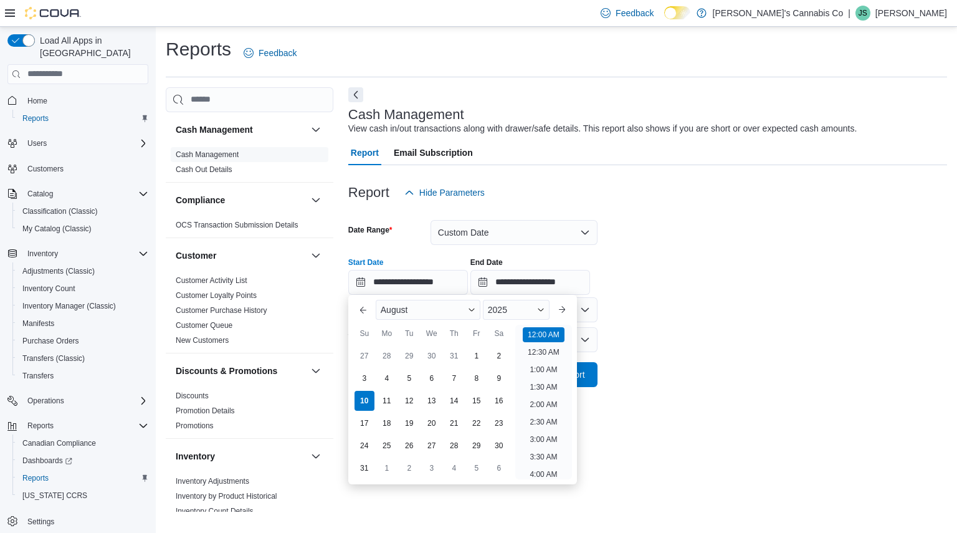
scroll to position [39, 0]
click at [360, 379] on div "3" at bounding box center [364, 378] width 22 height 22
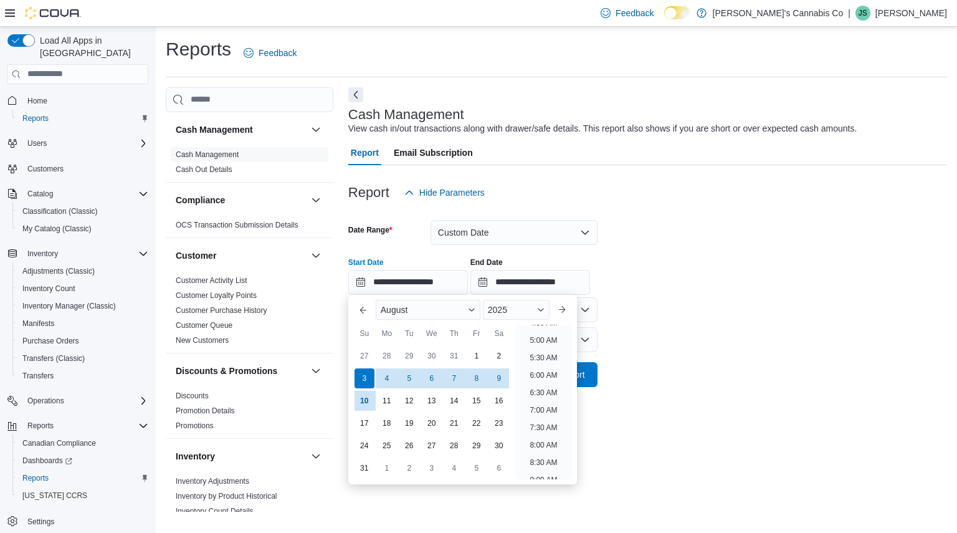
scroll to position [171, 0]
click at [544, 450] on ul "12:00 AM 12:30 AM 1:00 AM 1:30 AM 2:00 AM 2:30 AM 3:00 AM 3:30 AM 4:00 AM 4:30 …" at bounding box center [543, 402] width 57 height 154
click at [545, 448] on li "8:00 AM" at bounding box center [542, 442] width 37 height 15
type input "**********"
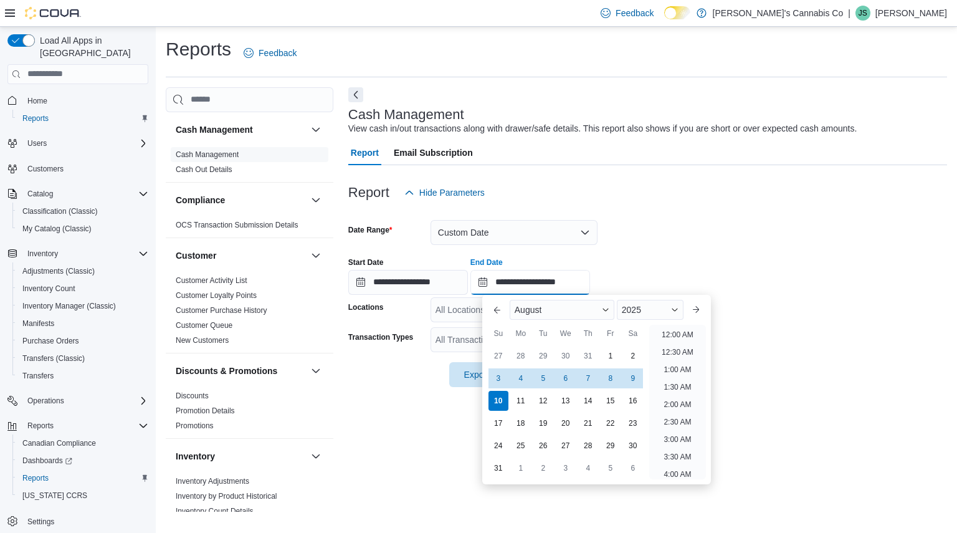
click at [562, 292] on input "**********" at bounding box center [530, 282] width 120 height 25
click at [628, 375] on div "9" at bounding box center [633, 378] width 22 height 22
click at [678, 419] on li "10:00 PM" at bounding box center [677, 416] width 42 height 15
type input "**********"
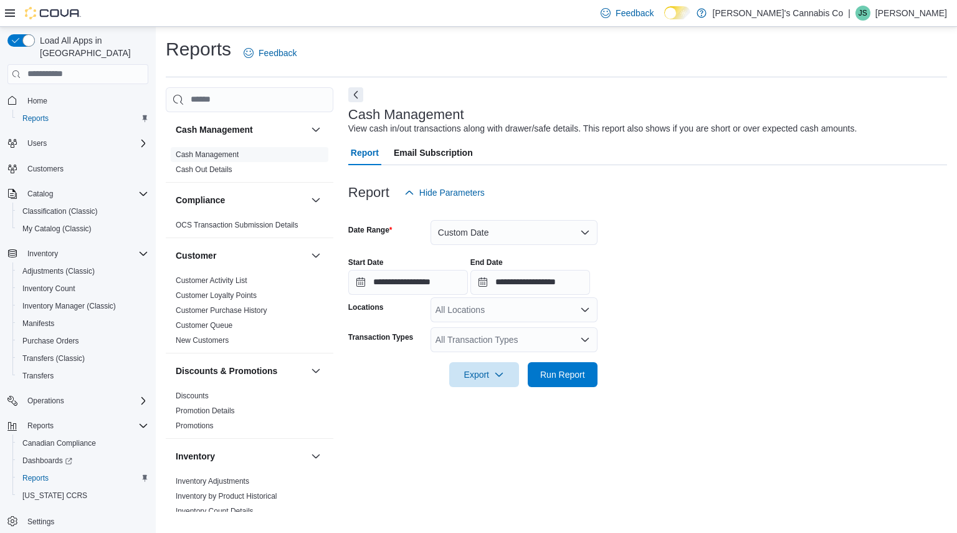
click at [655, 338] on form "**********" at bounding box center [647, 296] width 599 height 182
click at [547, 303] on div "All Locations" at bounding box center [513, 309] width 167 height 25
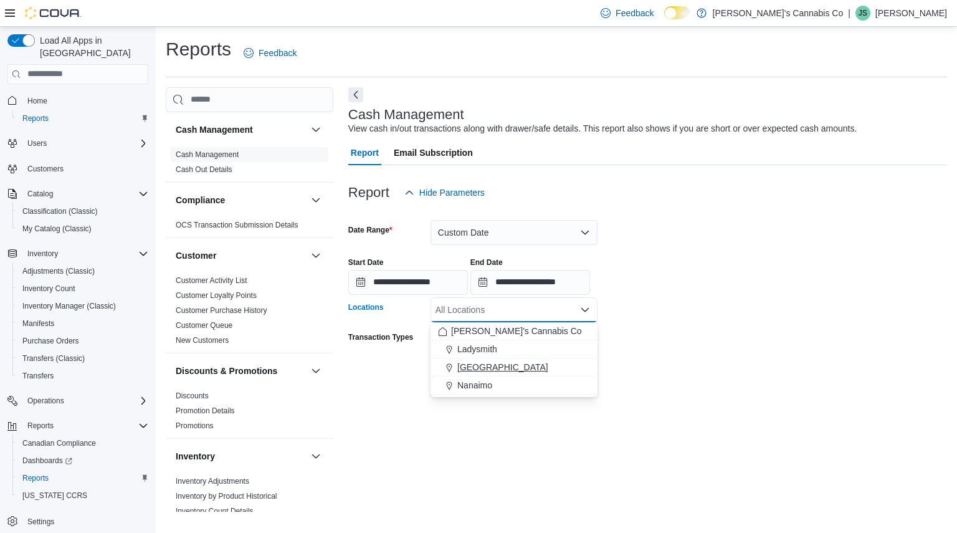
click at [510, 372] on span "[GEOGRAPHIC_DATA]" at bounding box center [502, 367] width 91 height 12
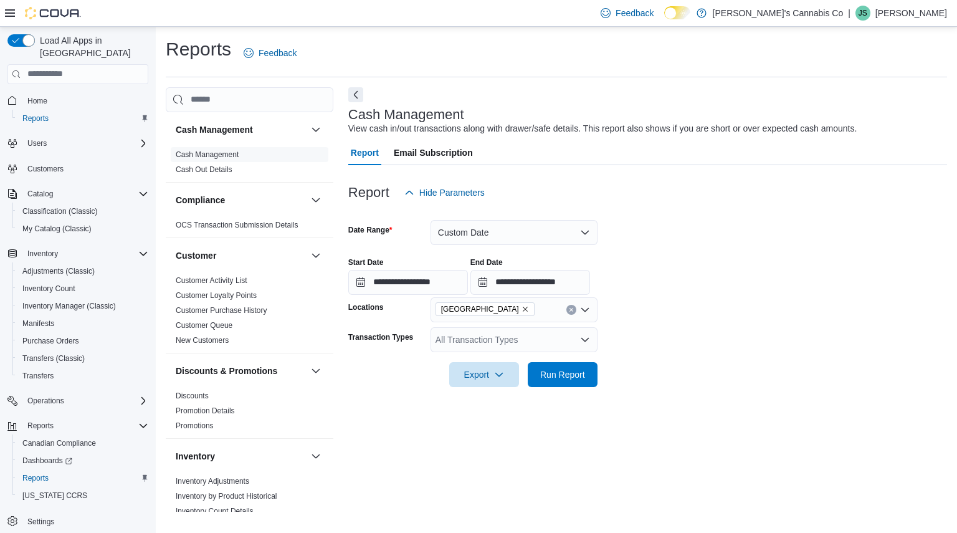
click at [732, 287] on div "**********" at bounding box center [647, 270] width 599 height 47
click at [554, 346] on div "All Transaction Types" at bounding box center [513, 339] width 167 height 25
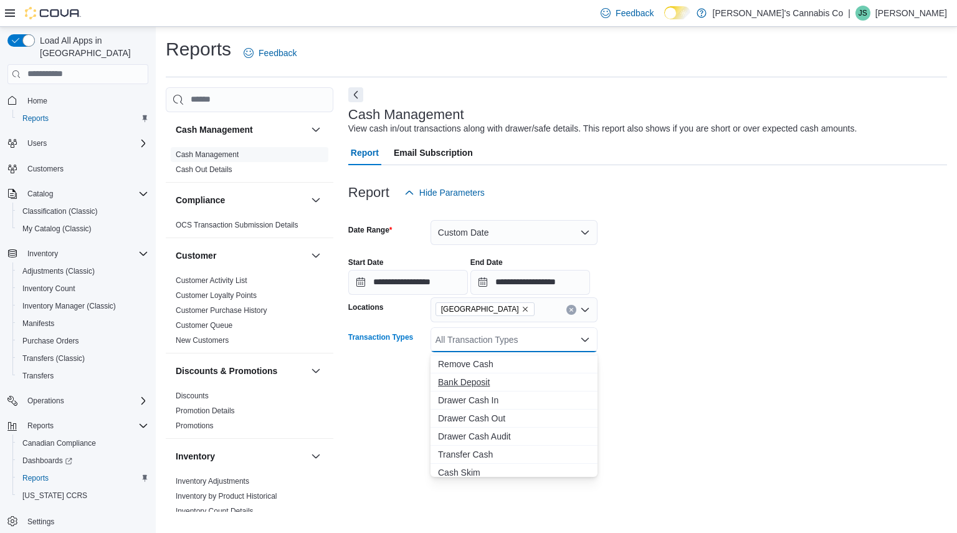
scroll to position [74, 0]
click at [494, 417] on span "Drawer Cash Out" at bounding box center [514, 413] width 152 height 12
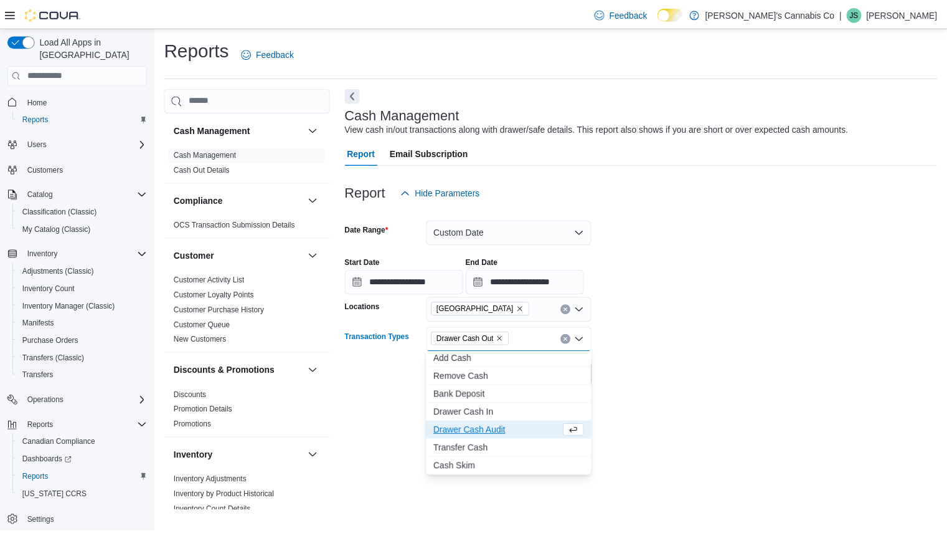
scroll to position [56, 0]
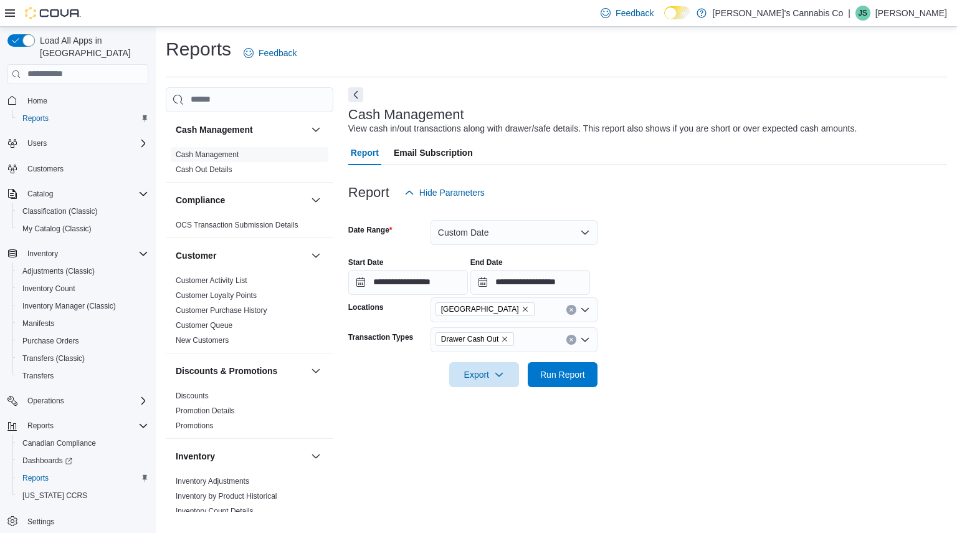
click at [721, 358] on div at bounding box center [647, 357] width 599 height 10
click at [566, 385] on span "Run Report" at bounding box center [562, 373] width 55 height 25
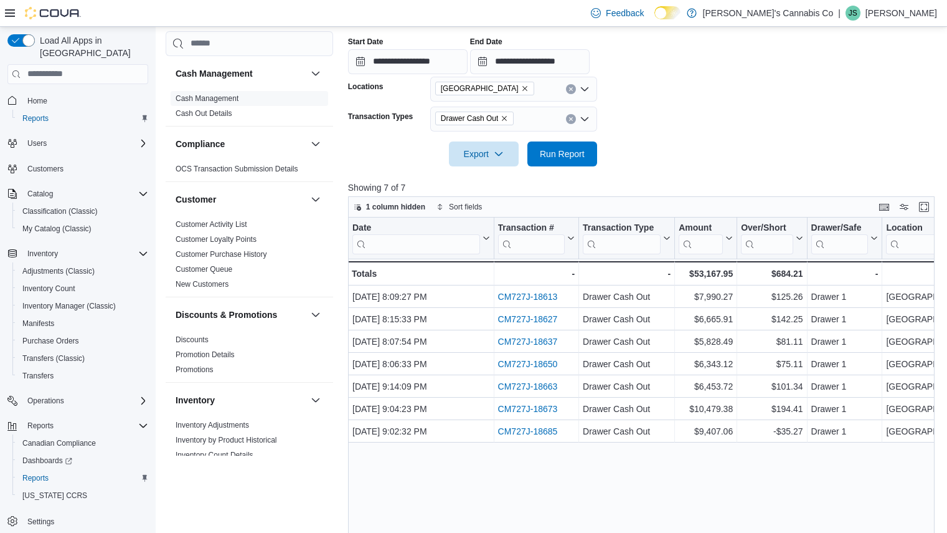
scroll to position [221, 0]
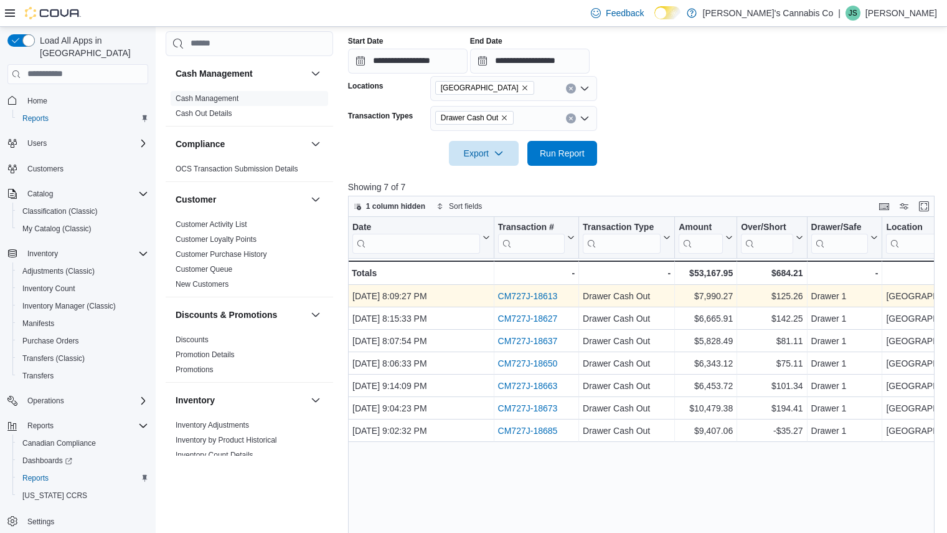
click at [527, 297] on link "CM727J-18613" at bounding box center [528, 296] width 60 height 10
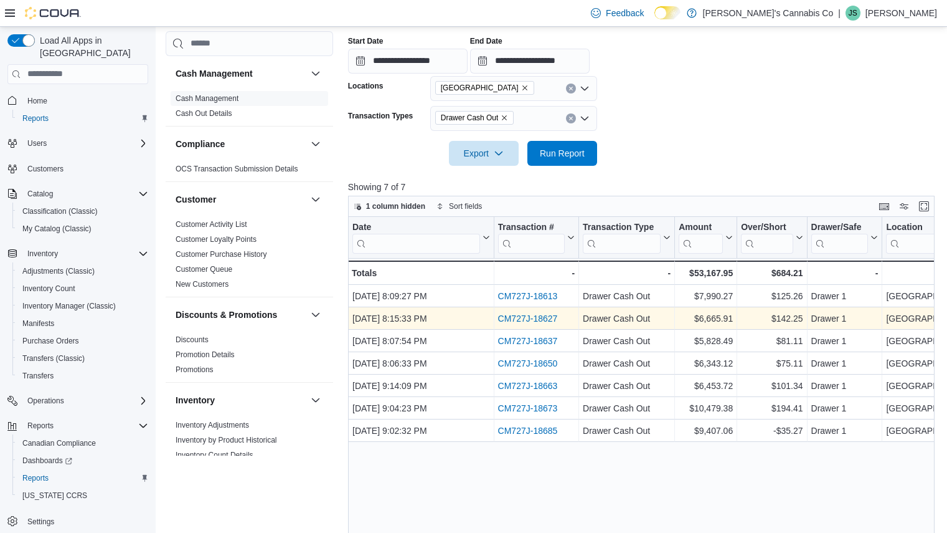
click at [533, 320] on link "CM727J-18627" at bounding box center [528, 318] width 60 height 10
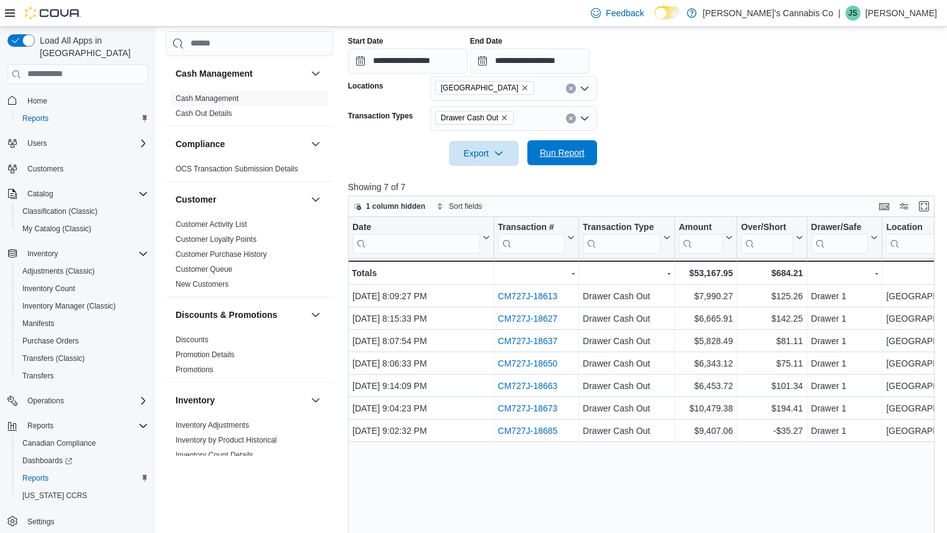
click at [562, 161] on span "Run Report" at bounding box center [562, 152] width 55 height 25
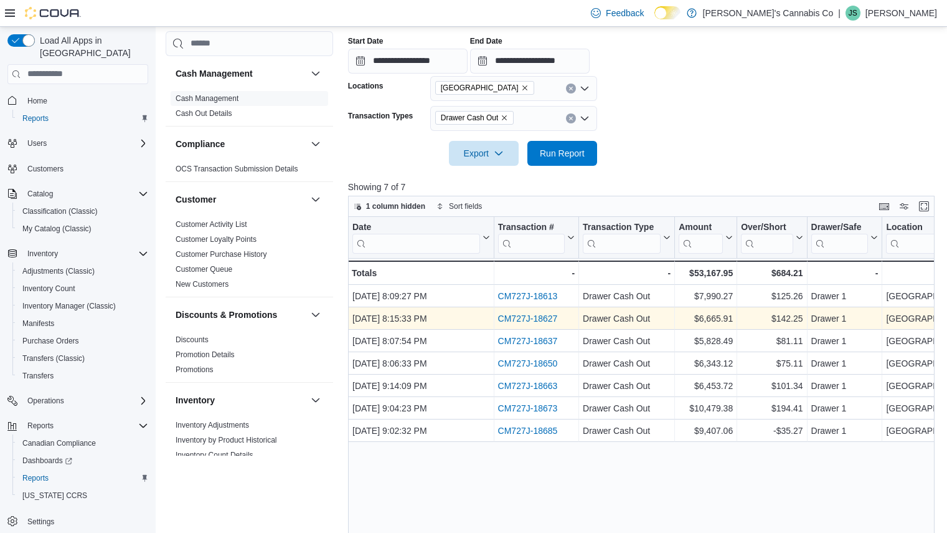
click at [529, 319] on link "CM727J-18627" at bounding box center [528, 318] width 60 height 10
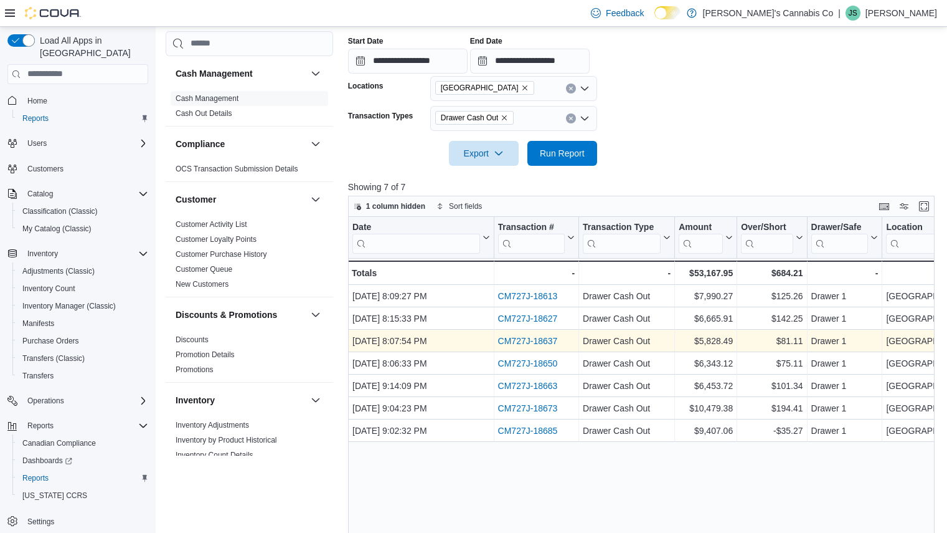
click at [528, 338] on link "CM727J-18637" at bounding box center [528, 341] width 60 height 10
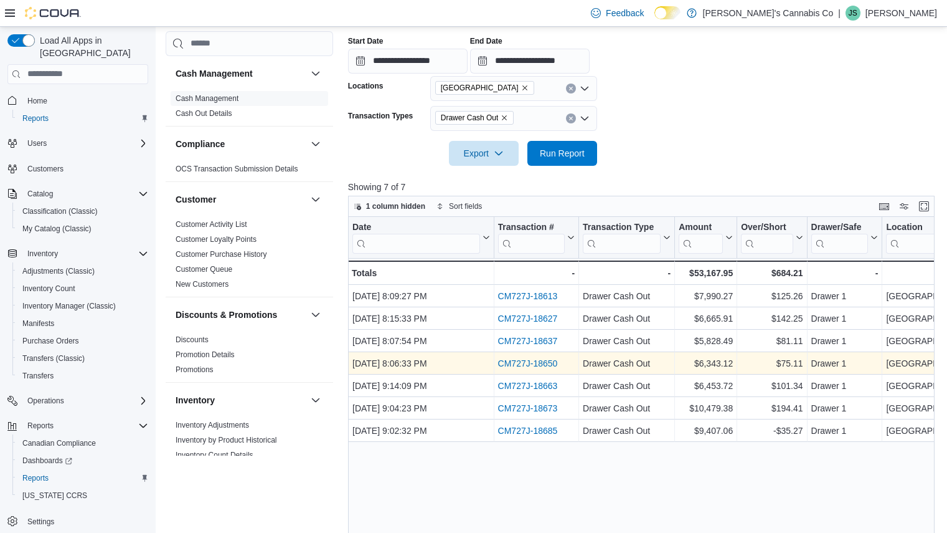
click at [541, 361] on link "CM727J-18650" at bounding box center [528, 363] width 60 height 10
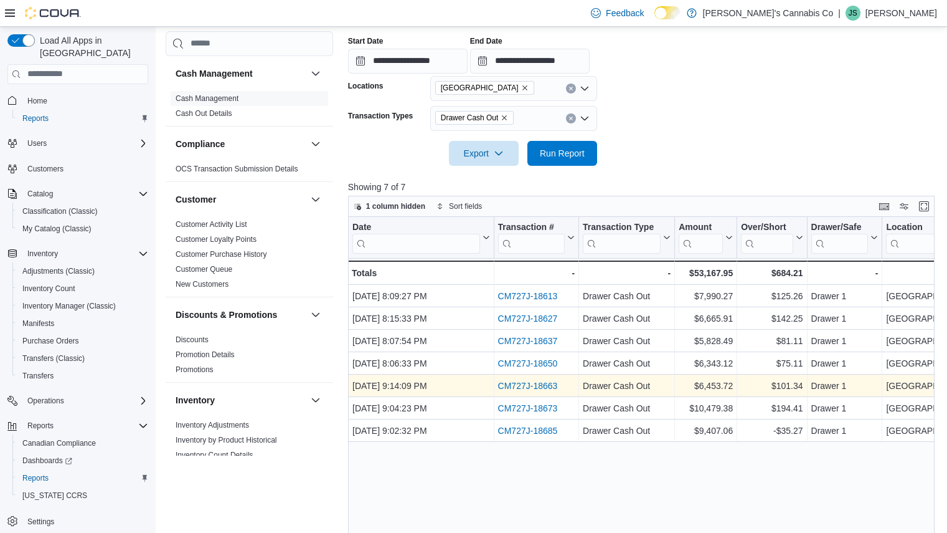
click at [507, 384] on link "CM727J-18663" at bounding box center [528, 386] width 60 height 10
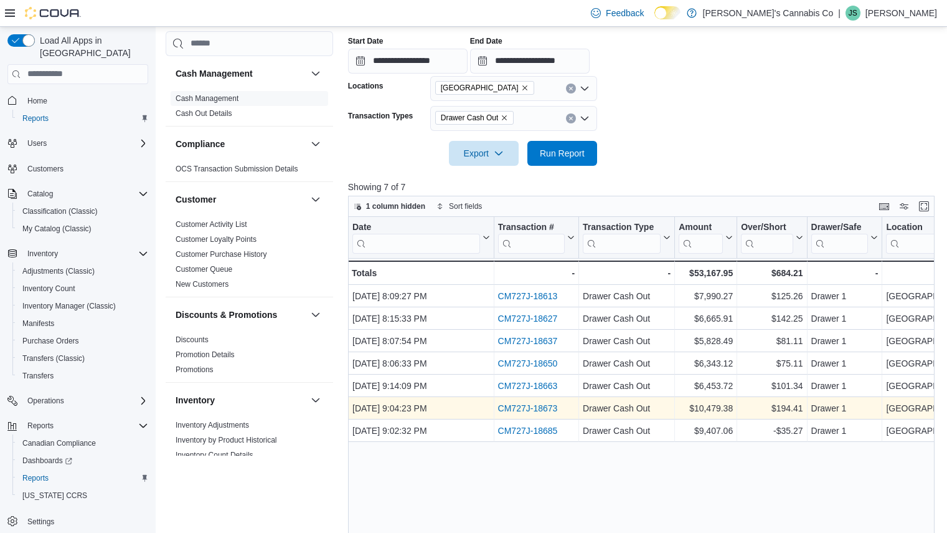
click at [517, 402] on div "CM727J-18673" at bounding box center [536, 407] width 77 height 15
click at [518, 408] on link "CM727J-18673" at bounding box center [528, 408] width 60 height 10
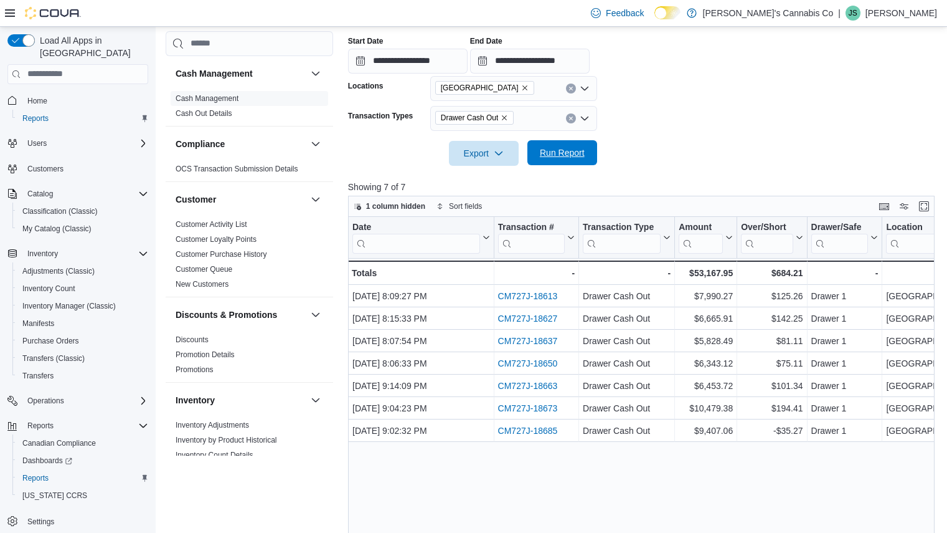
click at [572, 156] on span "Run Report" at bounding box center [562, 152] width 45 height 12
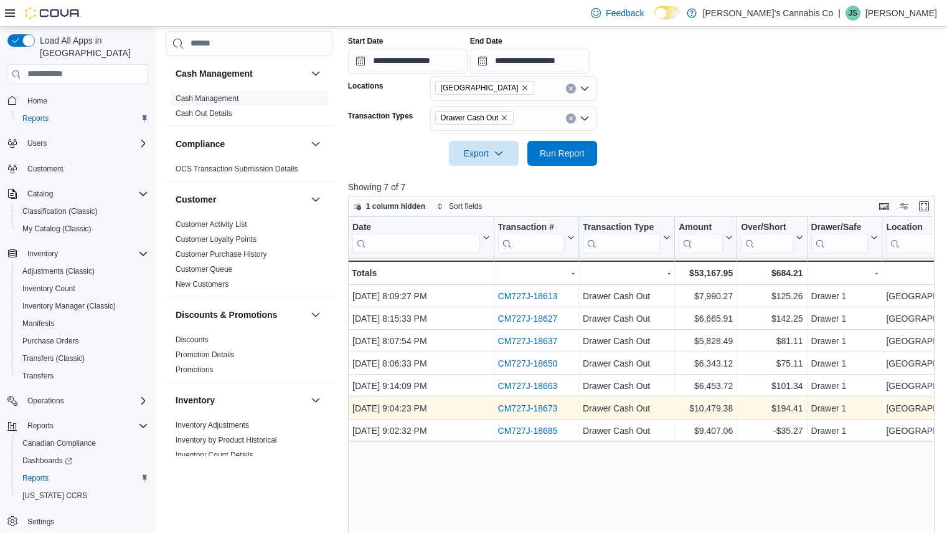
click at [526, 412] on link "CM727J-18673" at bounding box center [528, 408] width 60 height 10
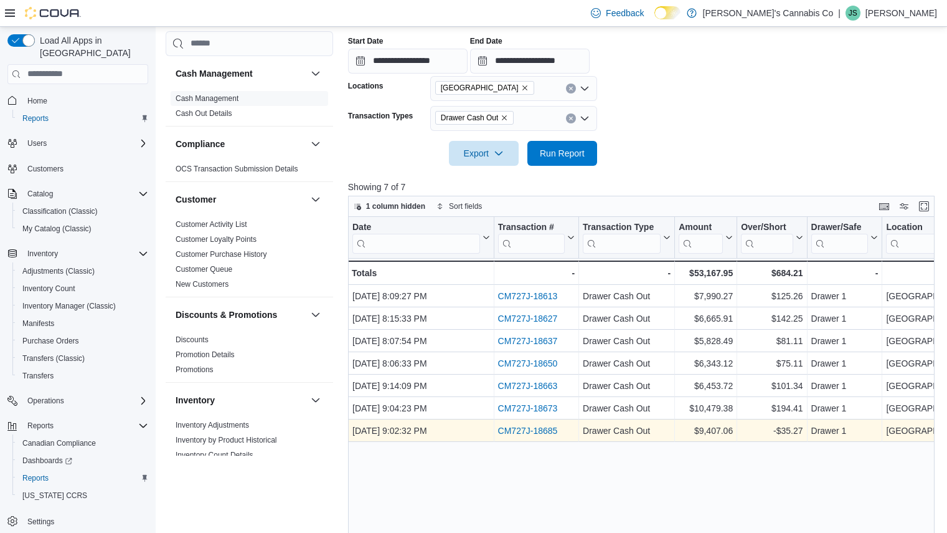
click at [522, 433] on link "CM727J-18685" at bounding box center [528, 430] width 60 height 10
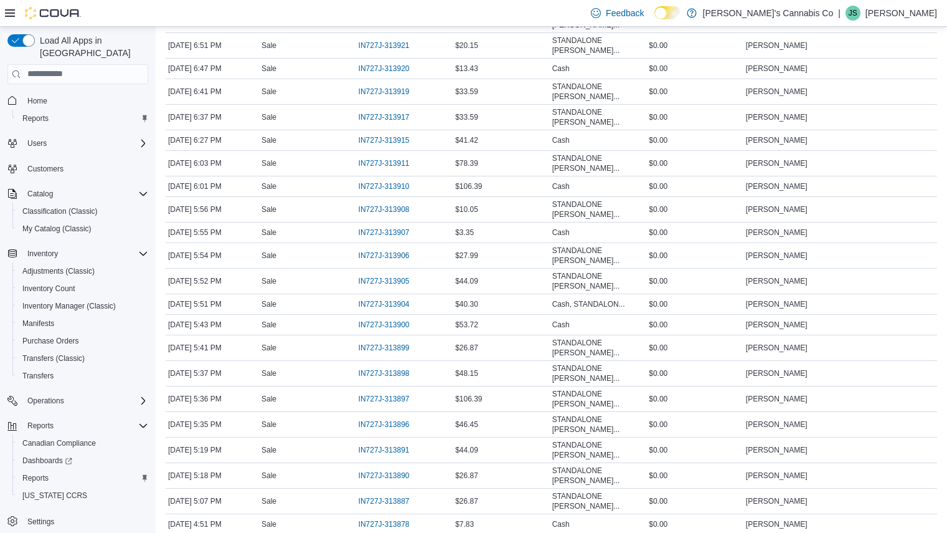
scroll to position [1005, 0]
click at [381, 444] on span "IN727J-313891" at bounding box center [384, 449] width 51 height 10
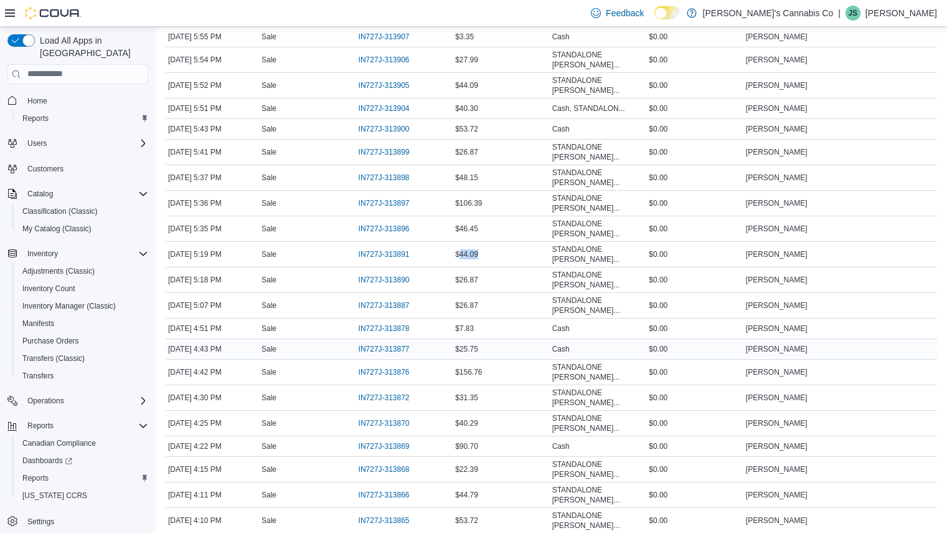
scroll to position [1202, 0]
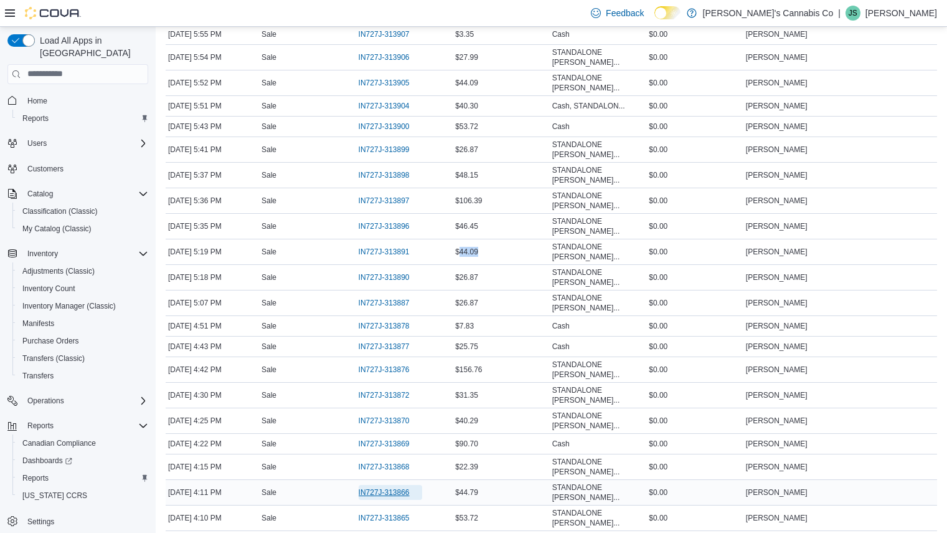
click at [396, 487] on span "IN727J-313866" at bounding box center [384, 492] width 51 height 10
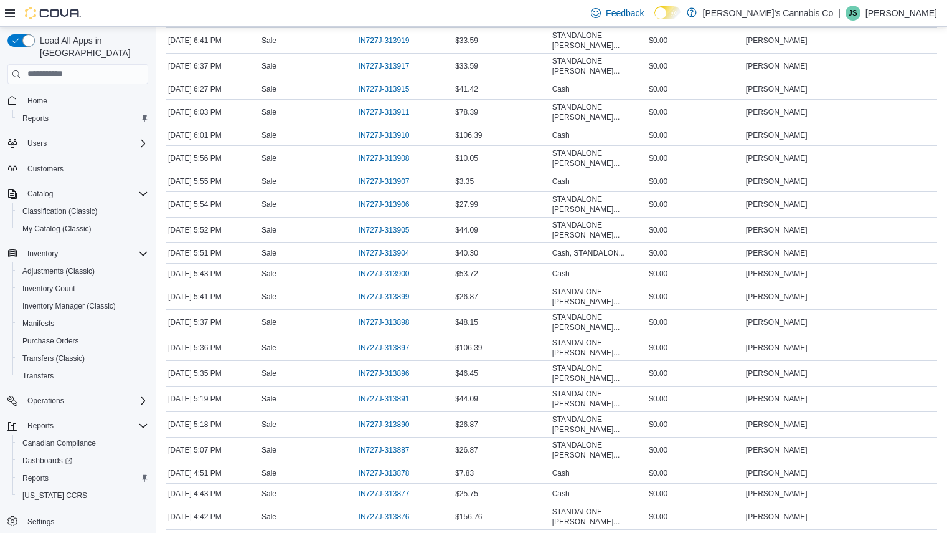
scroll to position [2881, 0]
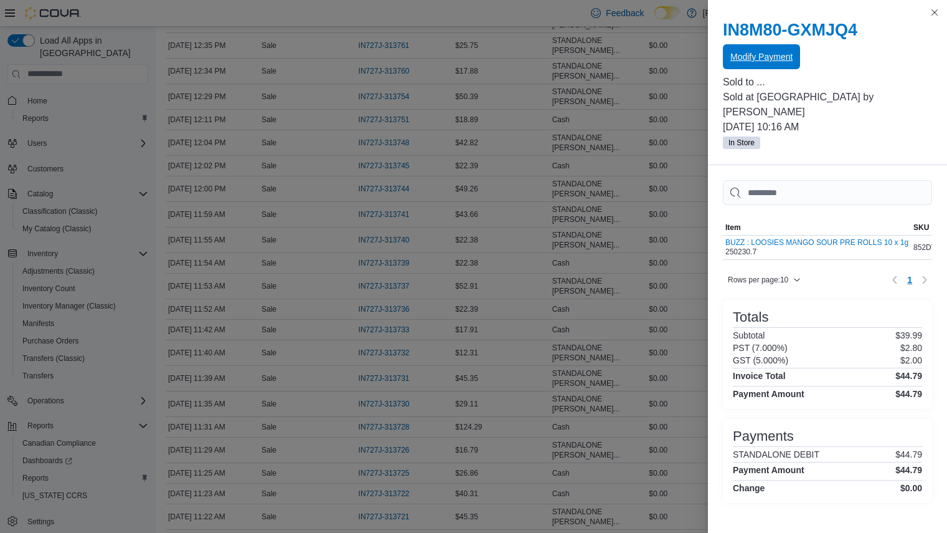
click at [768, 45] on div "Modify Payment" at bounding box center [827, 57] width 209 height 25
click at [763, 65] on span "Modify Payment" at bounding box center [762, 56] width 62 height 25
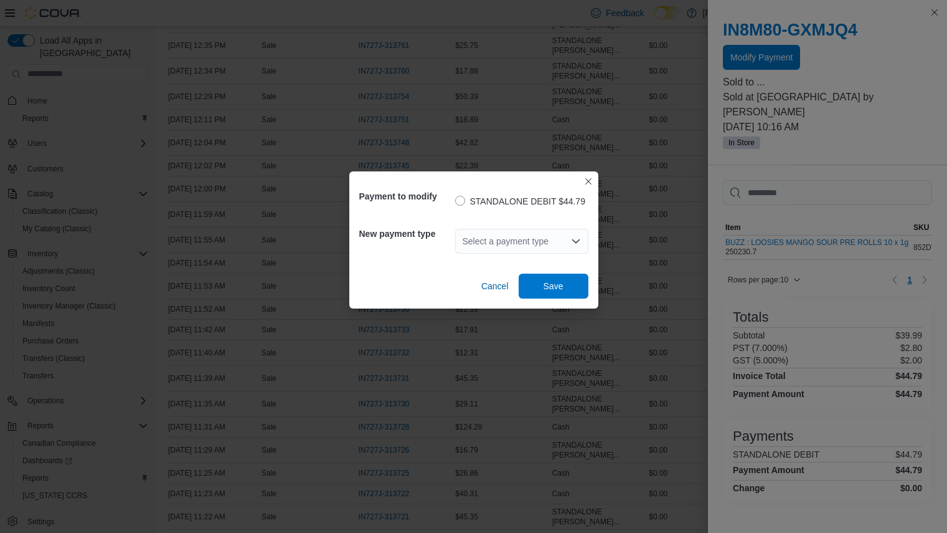
click at [546, 250] on div "Select a payment type" at bounding box center [521, 241] width 133 height 25
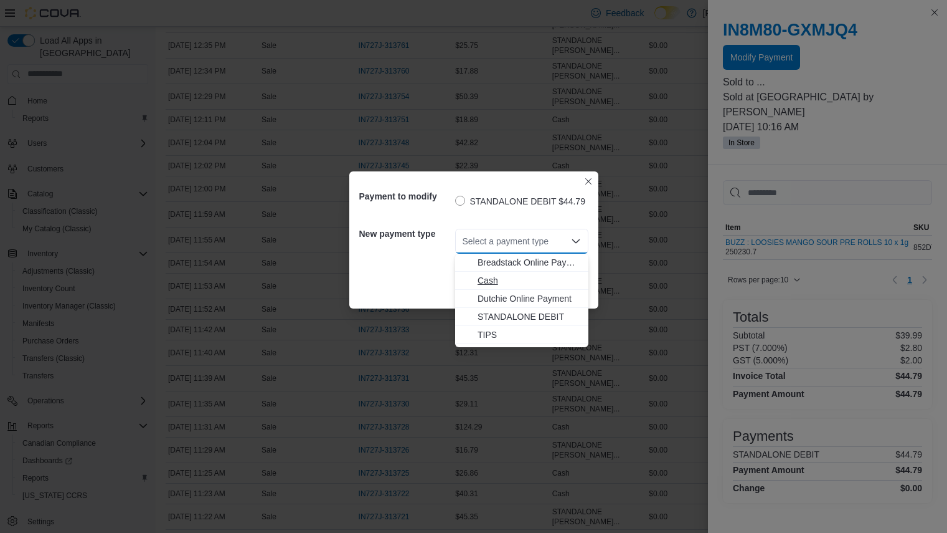
click at [517, 277] on span "Cash" at bounding box center [529, 280] width 103 height 12
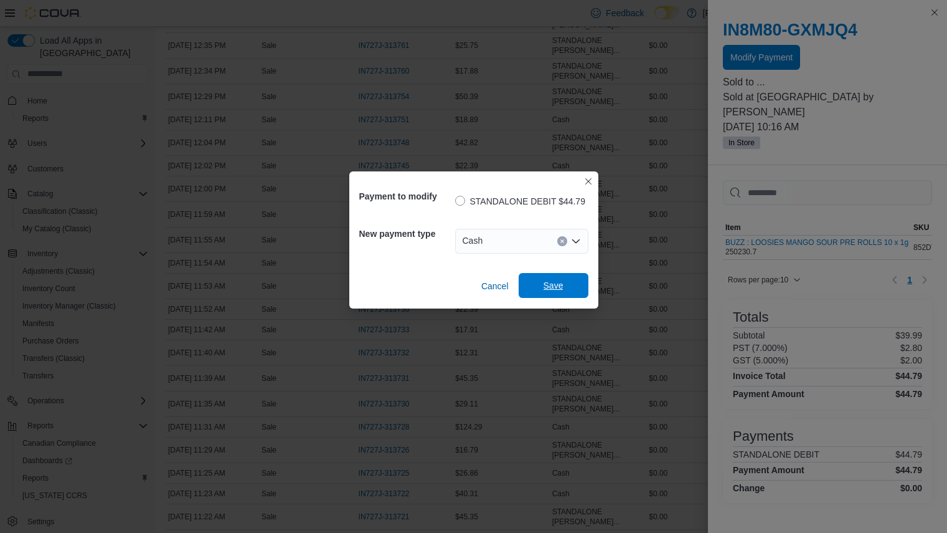
click at [551, 279] on span "Save" at bounding box center [553, 285] width 55 height 25
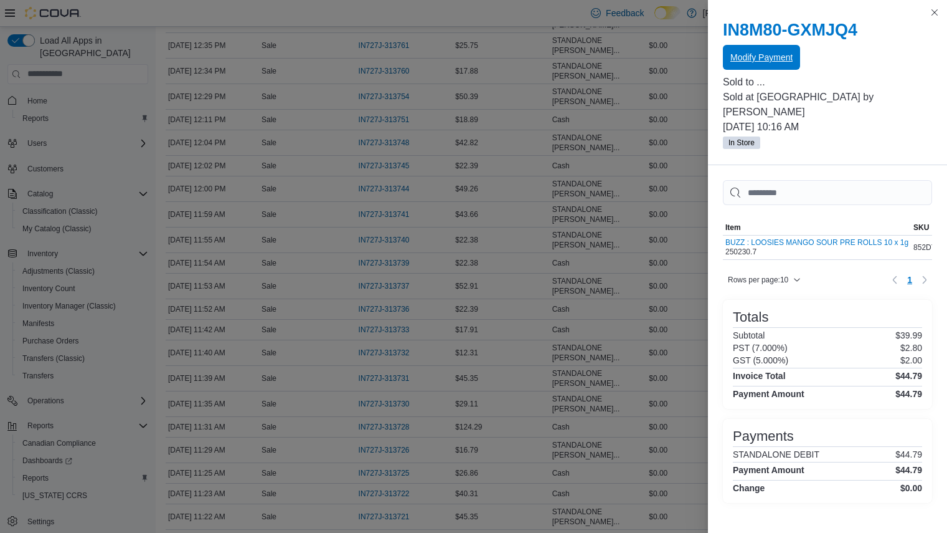
scroll to position [0, 0]
click at [931, 9] on button "Close this dialog" at bounding box center [934, 11] width 15 height 15
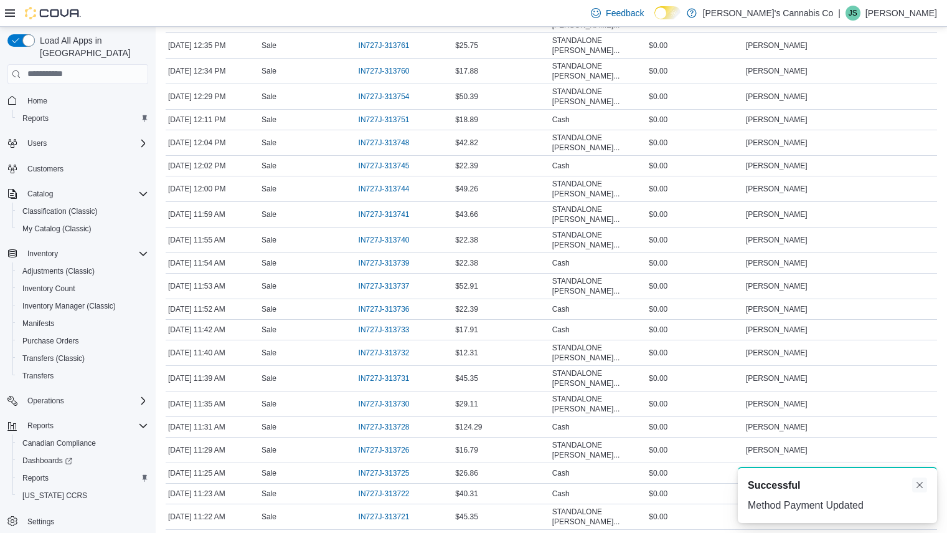
click at [916, 485] on button "Dismiss toast" at bounding box center [919, 484] width 15 height 15
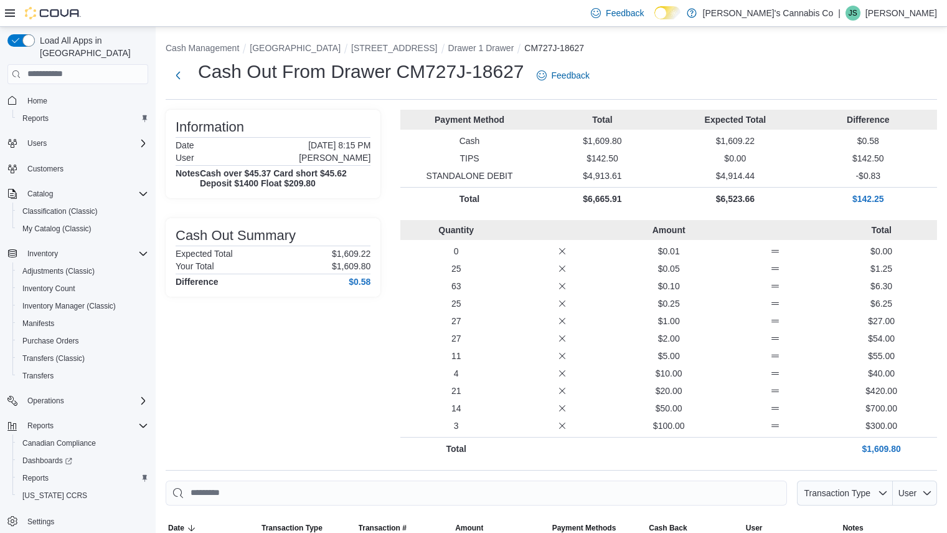
scroll to position [9, 0]
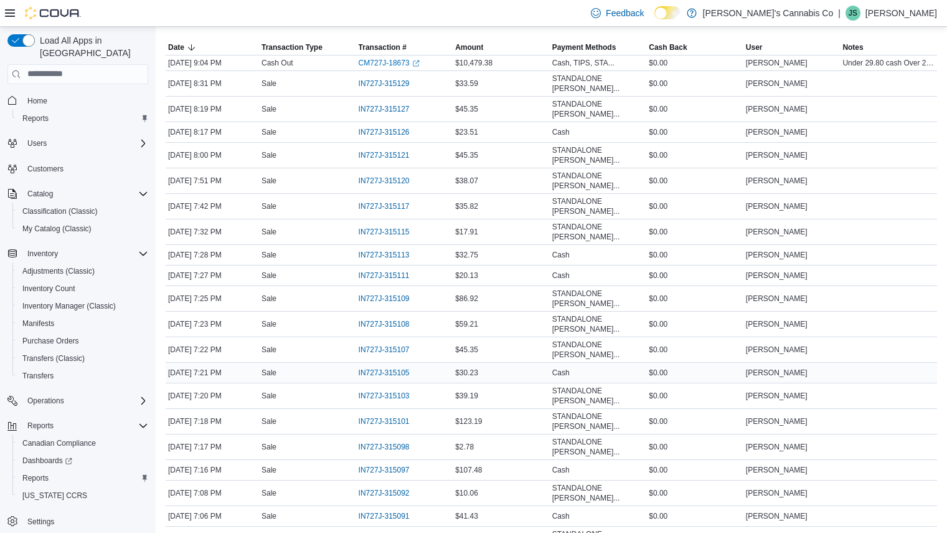
scroll to position [491, 0]
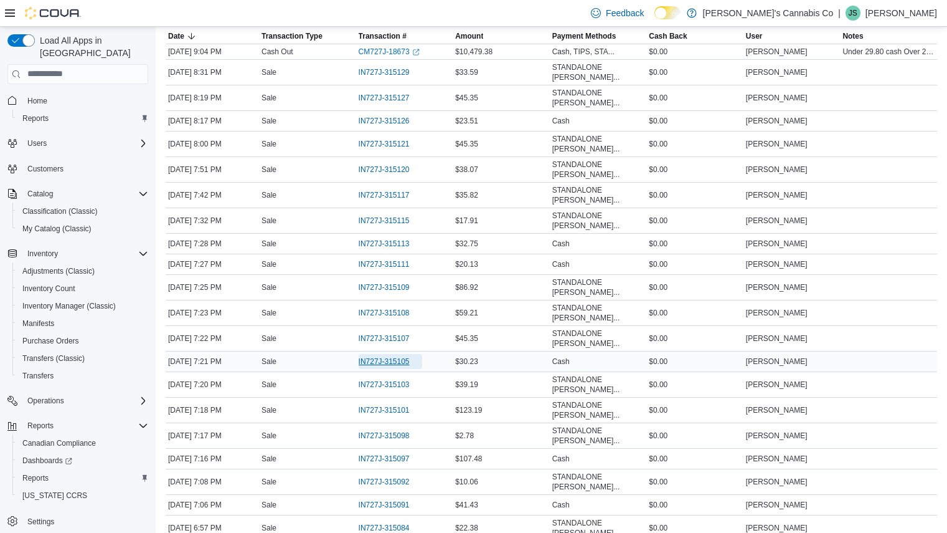
click at [404, 356] on span "IN727J-315105" at bounding box center [384, 361] width 51 height 10
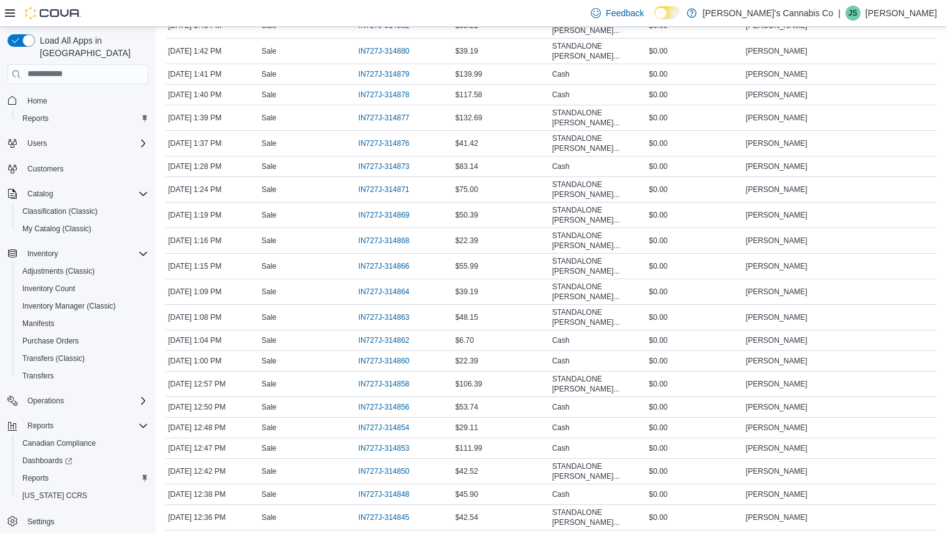
scroll to position [541, 0]
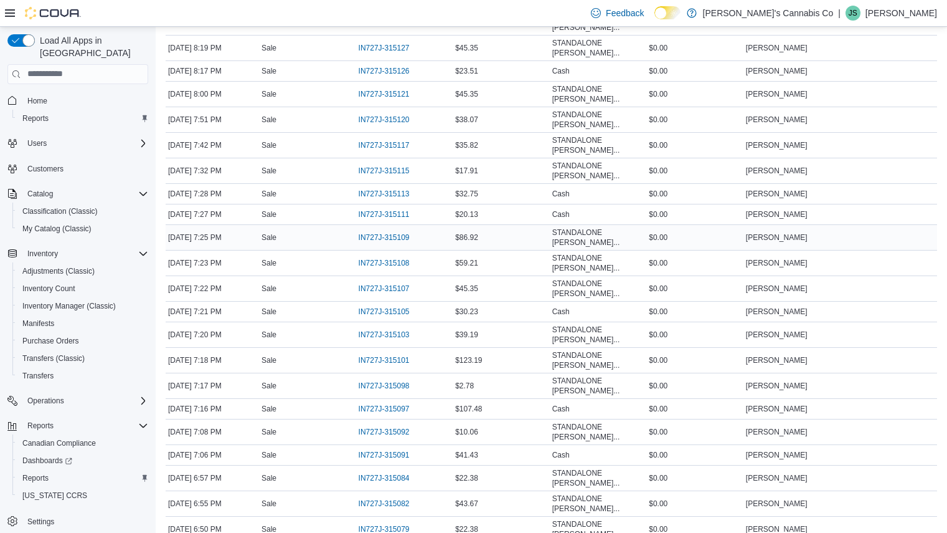
click at [645, 225] on div "STANDALONE DEBI..." at bounding box center [598, 237] width 97 height 25
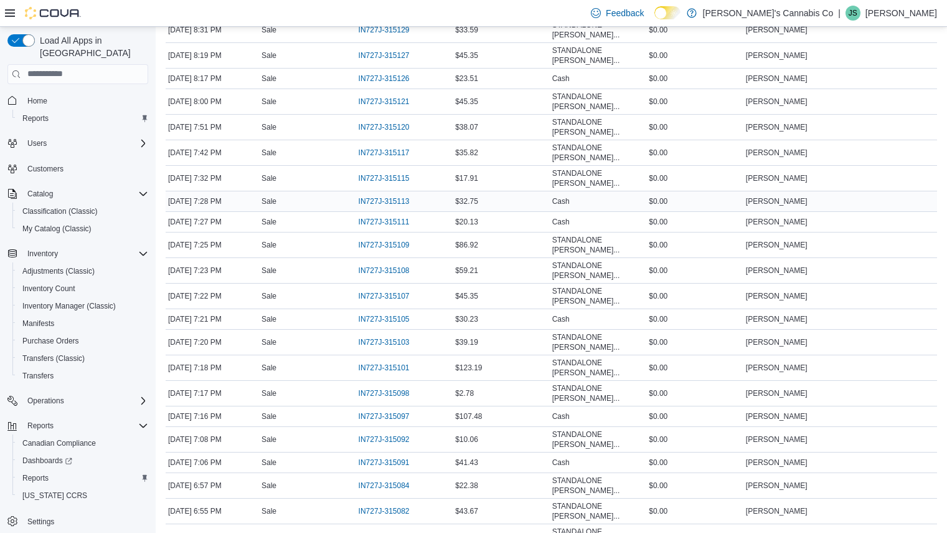
scroll to position [533, 0]
click at [399, 315] on span "IN727J-315105" at bounding box center [384, 320] width 51 height 10
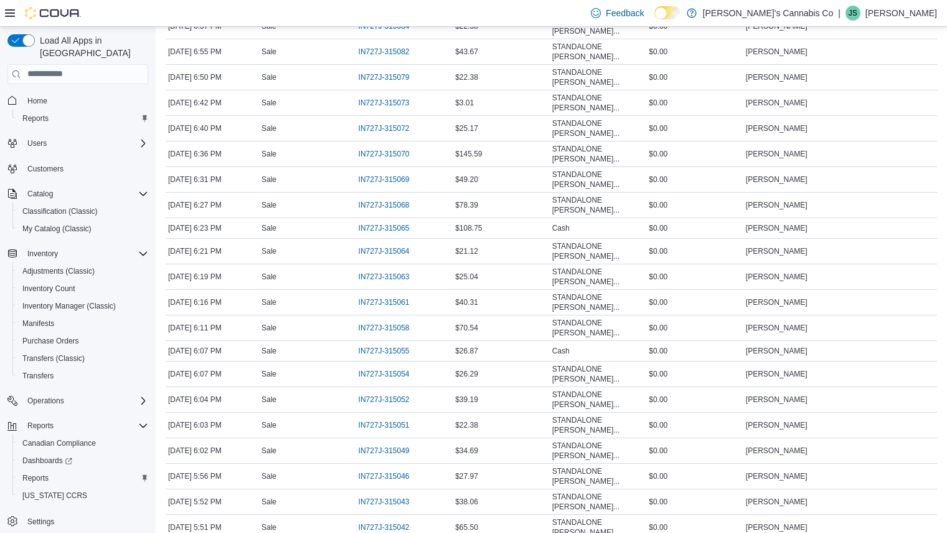
scroll to position [1020, 0]
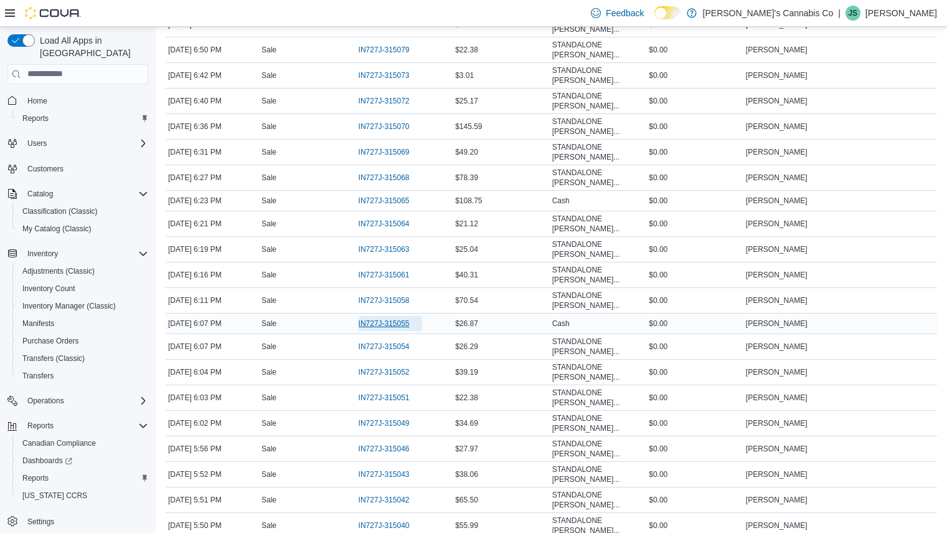
click at [381, 318] on span "IN727J-315055" at bounding box center [384, 323] width 51 height 10
click at [396, 318] on span "IN727J-315055" at bounding box center [384, 323] width 51 height 10
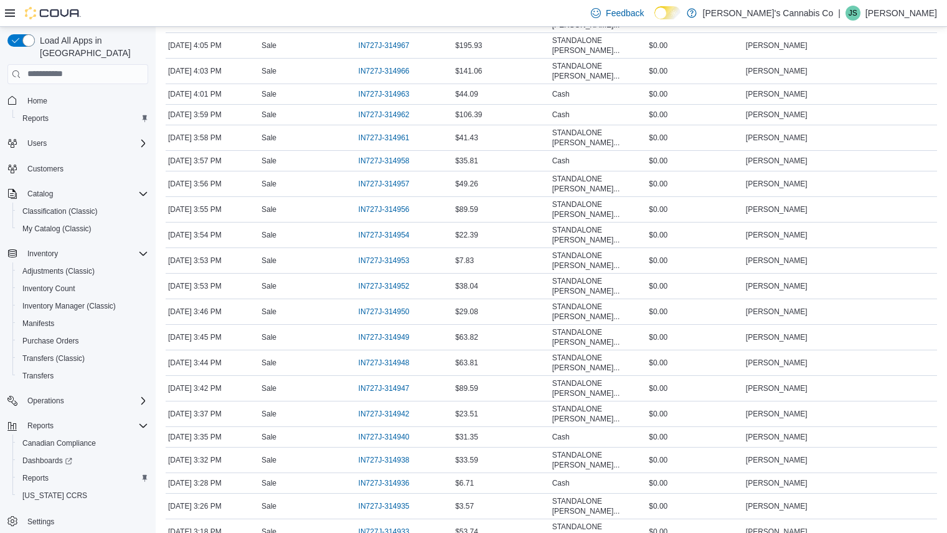
scroll to position [2543, 0]
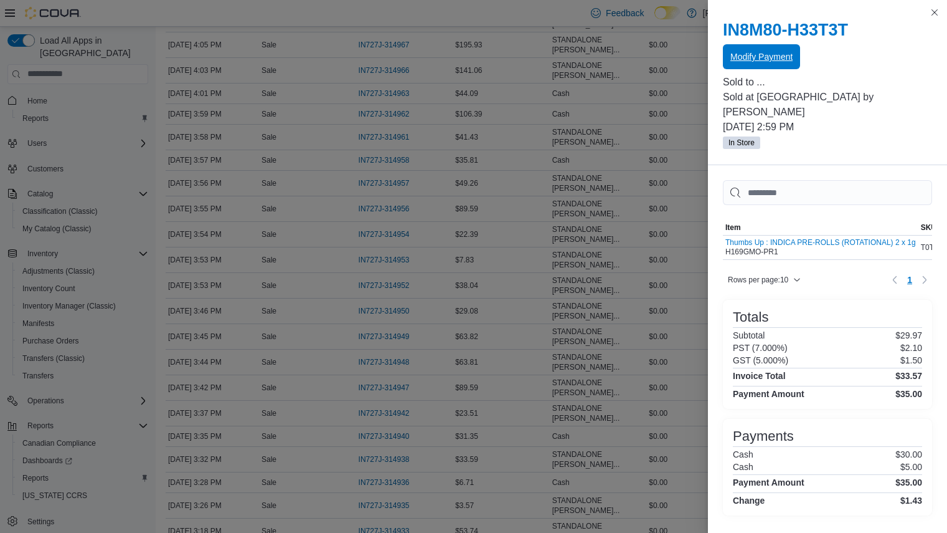
click at [774, 61] on span "Modify Payment" at bounding box center [762, 56] width 62 height 12
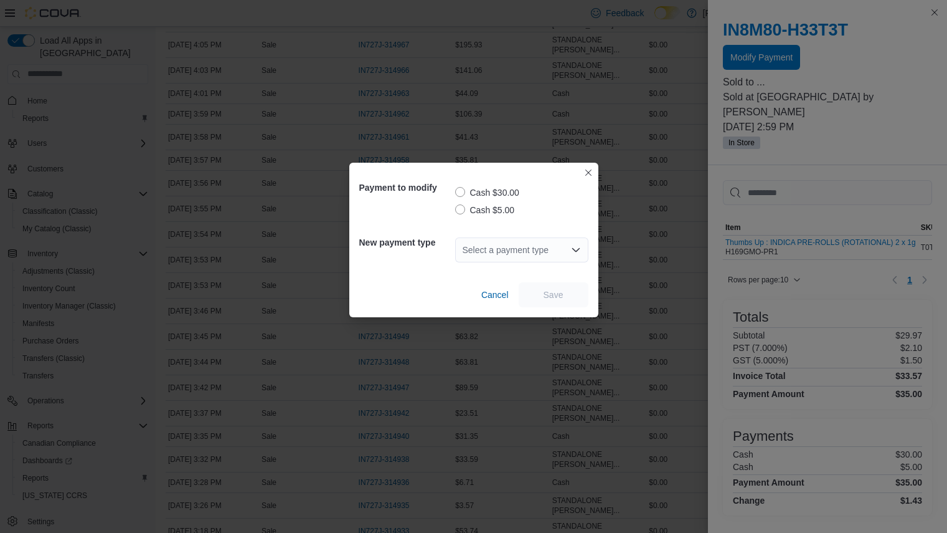
click at [459, 192] on label "Cash $30.00" at bounding box center [487, 192] width 64 height 15
click at [504, 247] on div "Select a payment type" at bounding box center [521, 249] width 133 height 25
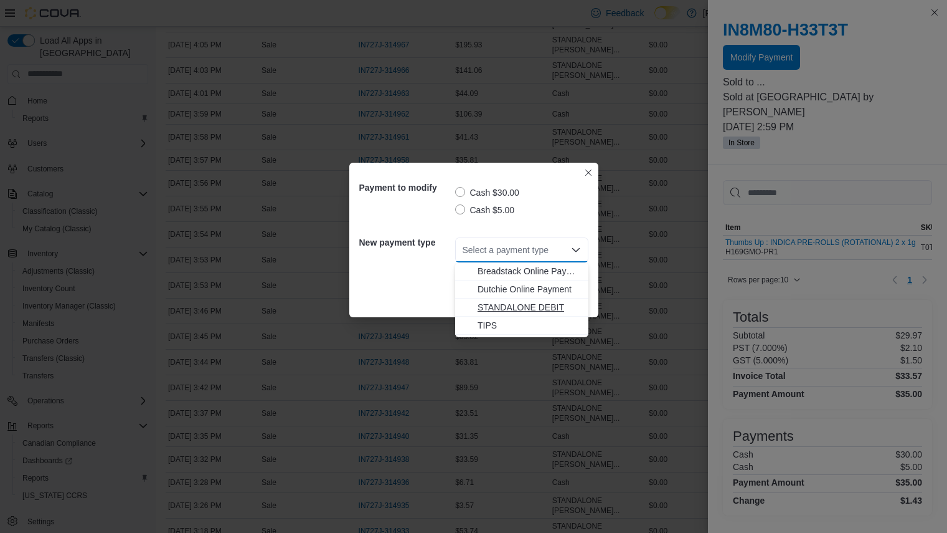
click at [516, 305] on span "STANDALONE DEBIT" at bounding box center [529, 307] width 103 height 12
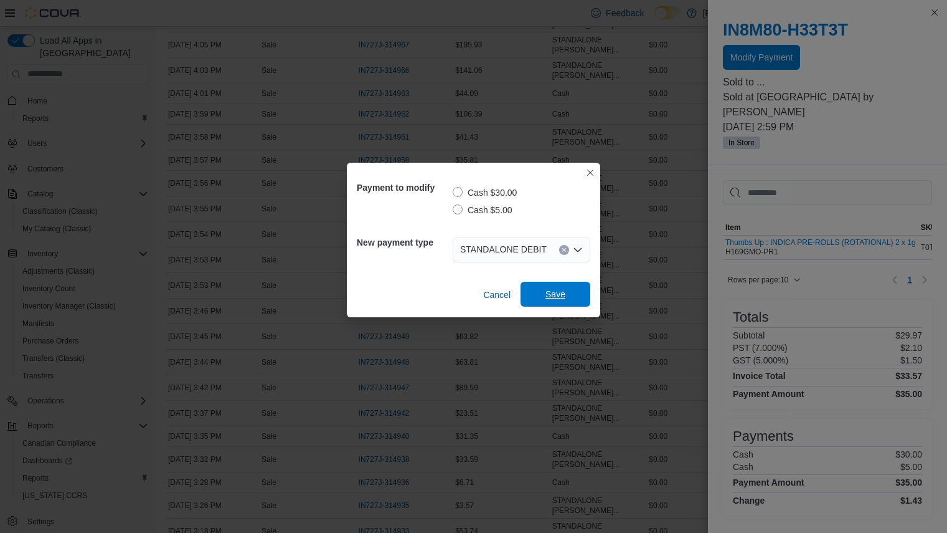
click at [564, 293] on span "Save" at bounding box center [555, 294] width 55 height 25
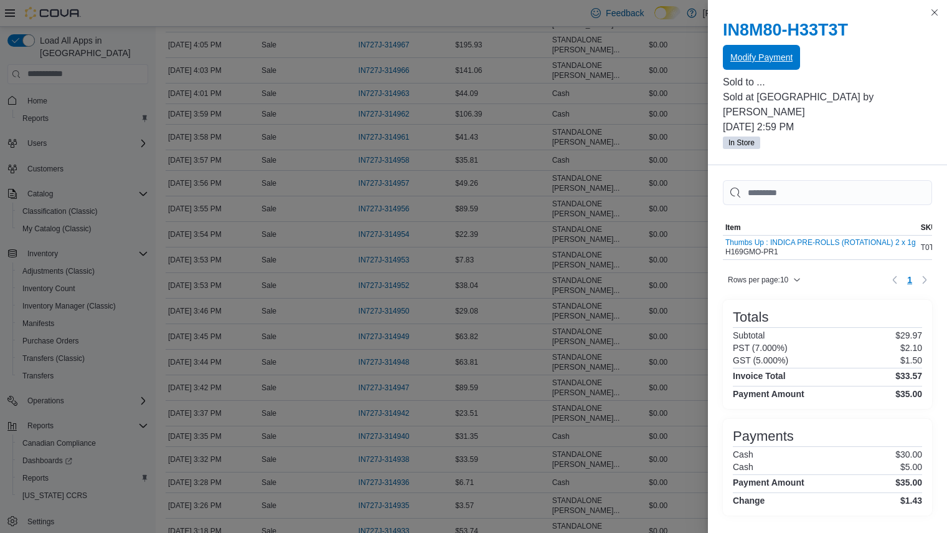
scroll to position [0, 0]
click at [936, 17] on button "Close this dialog" at bounding box center [934, 11] width 15 height 15
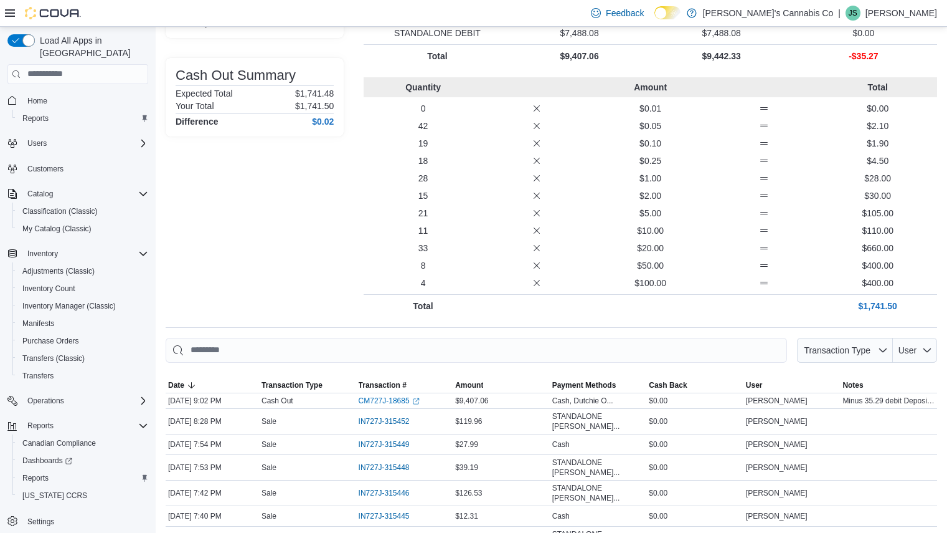
scroll to position [161, 0]
click at [384, 398] on link "CM727J-18685 (opens in a new tab or window)" at bounding box center [389, 400] width 61 height 10
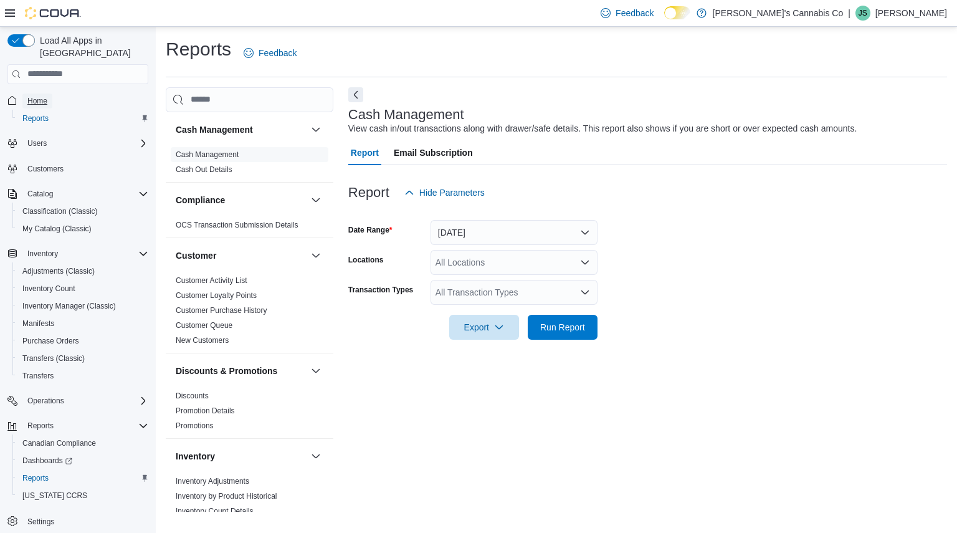
click at [37, 93] on span "Home" at bounding box center [37, 100] width 20 height 15
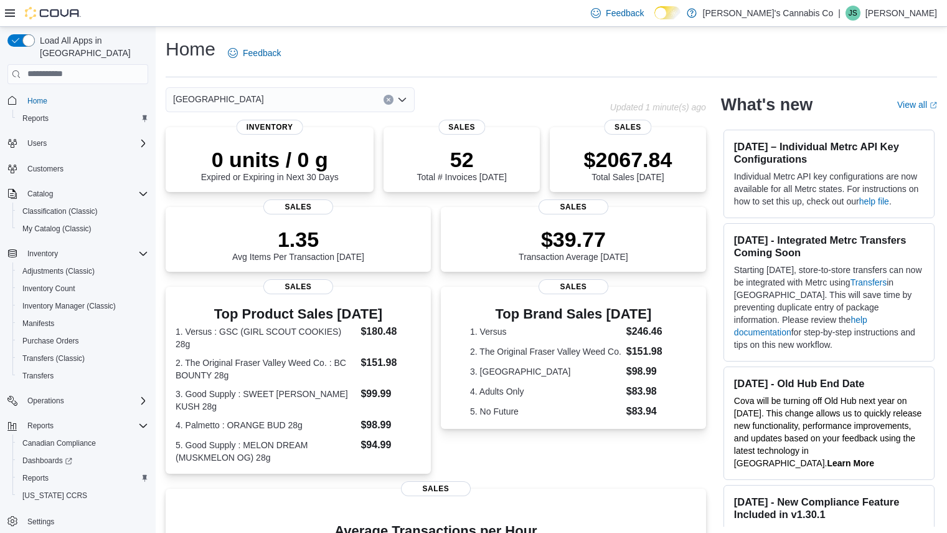
click at [285, 103] on div "[GEOGRAPHIC_DATA]" at bounding box center [290, 99] width 249 height 25
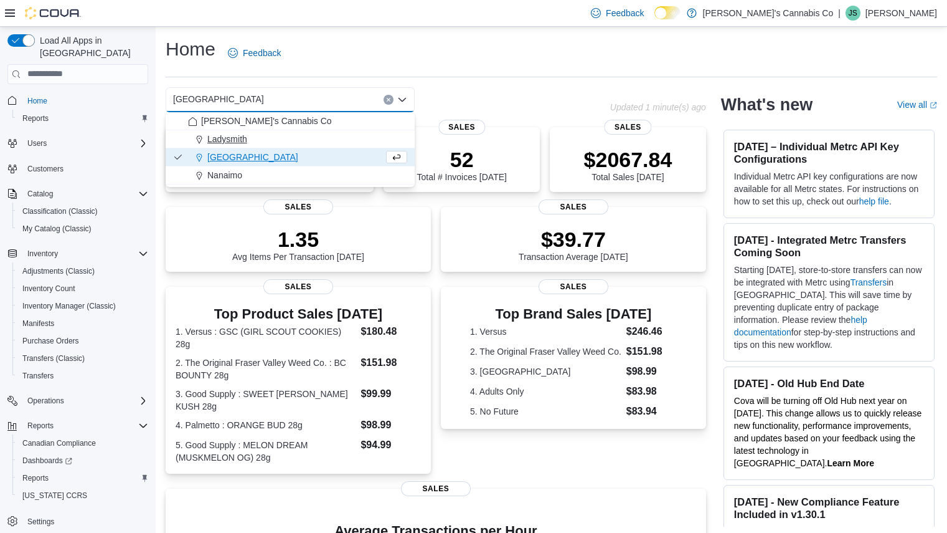
click at [249, 142] on div "Ladysmith" at bounding box center [297, 139] width 219 height 12
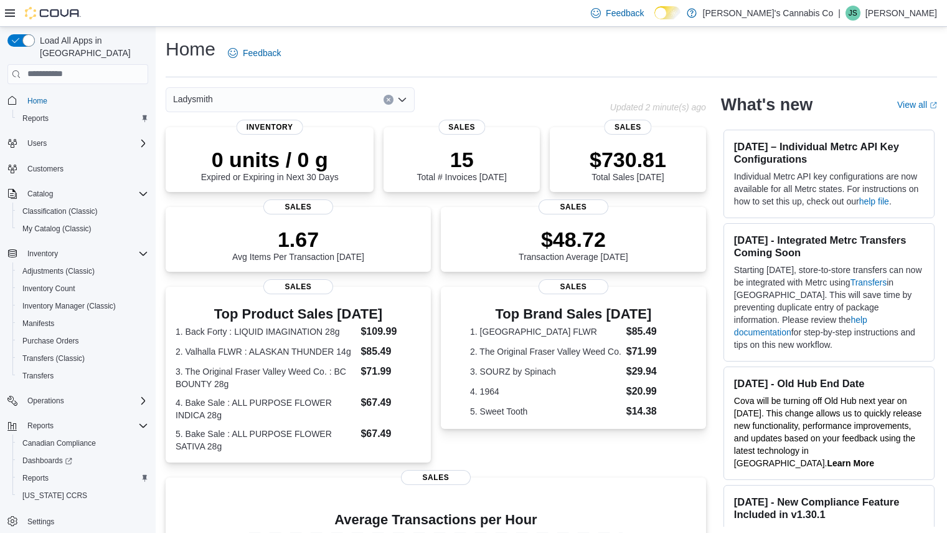
click at [404, 99] on icon "Open list of options" at bounding box center [402, 99] width 7 height 4
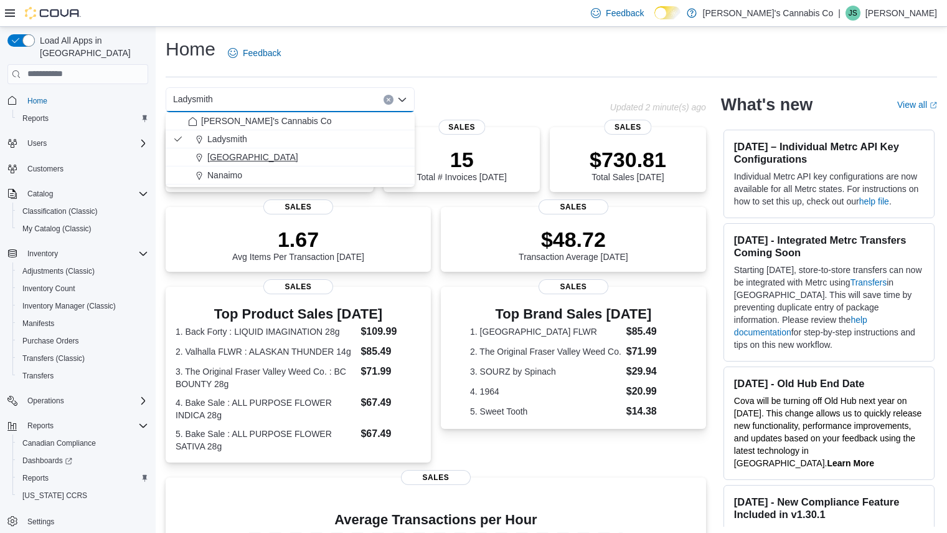
click at [291, 161] on div "[GEOGRAPHIC_DATA]" at bounding box center [297, 157] width 219 height 12
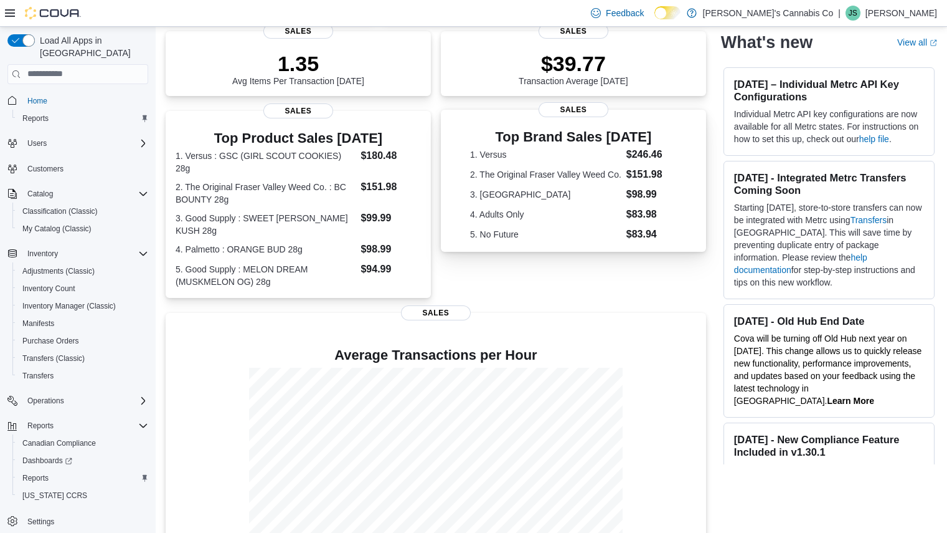
scroll to position [195, 0]
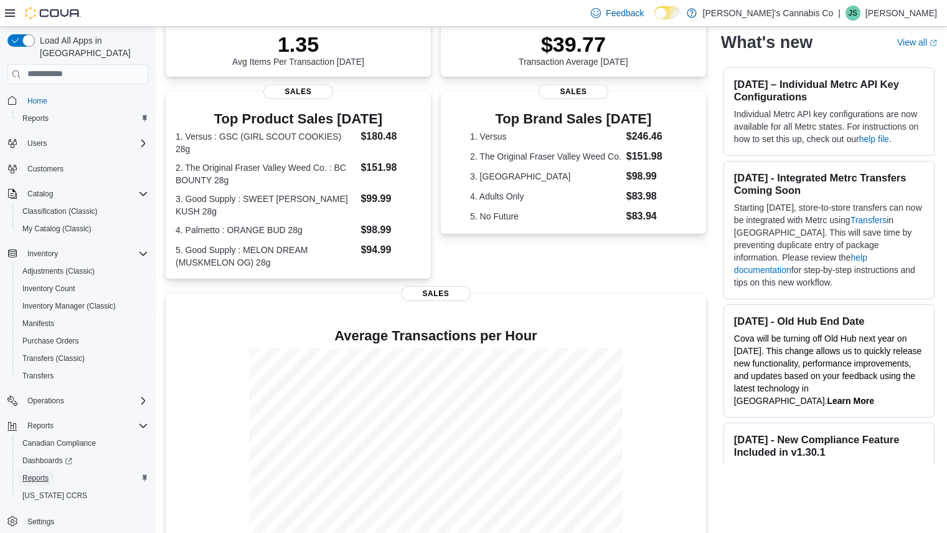
click at [43, 473] on span "Reports" at bounding box center [35, 478] width 26 height 10
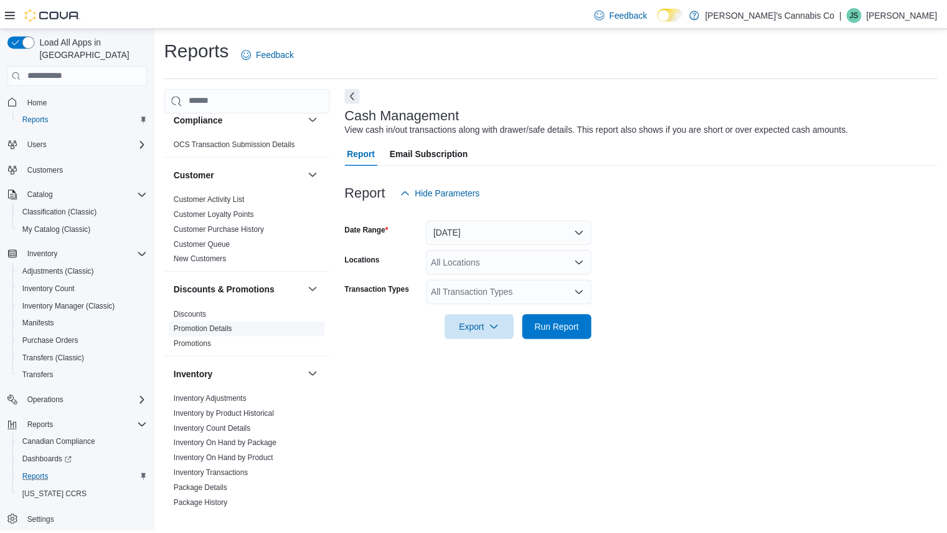
scroll to position [152, 0]
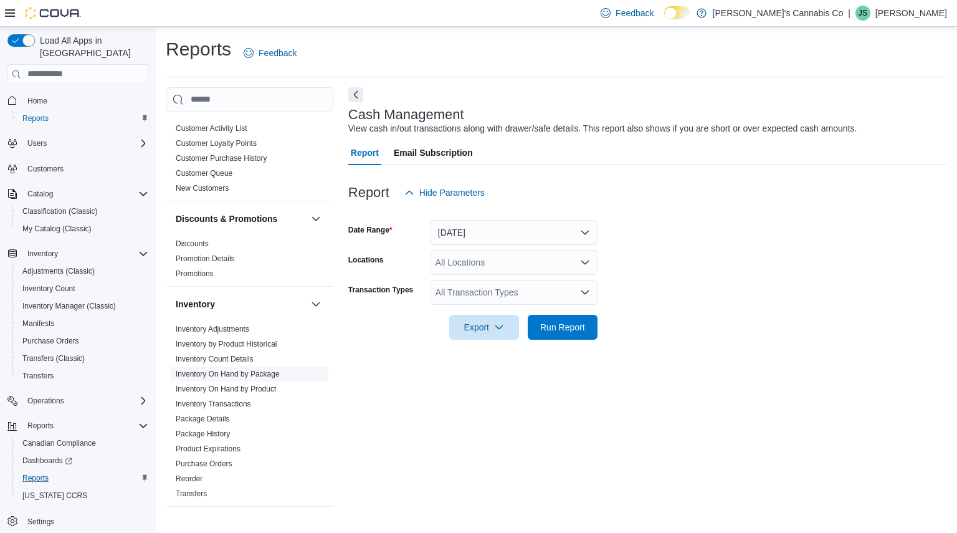
click at [239, 377] on link "Inventory On Hand by Package" at bounding box center [228, 373] width 104 height 9
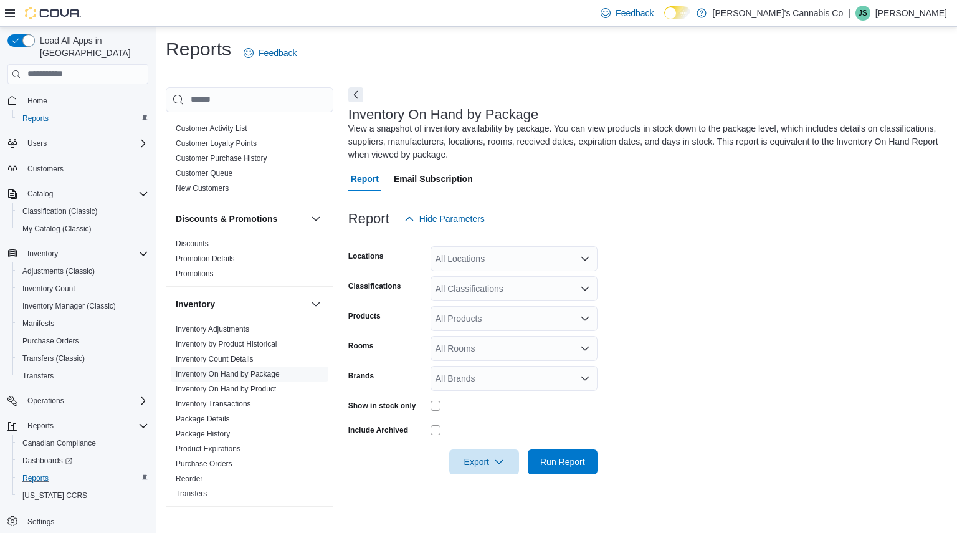
click at [544, 271] on form "Locations All Locations Classifications All Classifications Products All Produc…" at bounding box center [647, 352] width 599 height 243
click at [528, 244] on div at bounding box center [647, 238] width 599 height 15
click at [528, 249] on div "All Locations" at bounding box center [513, 258] width 167 height 25
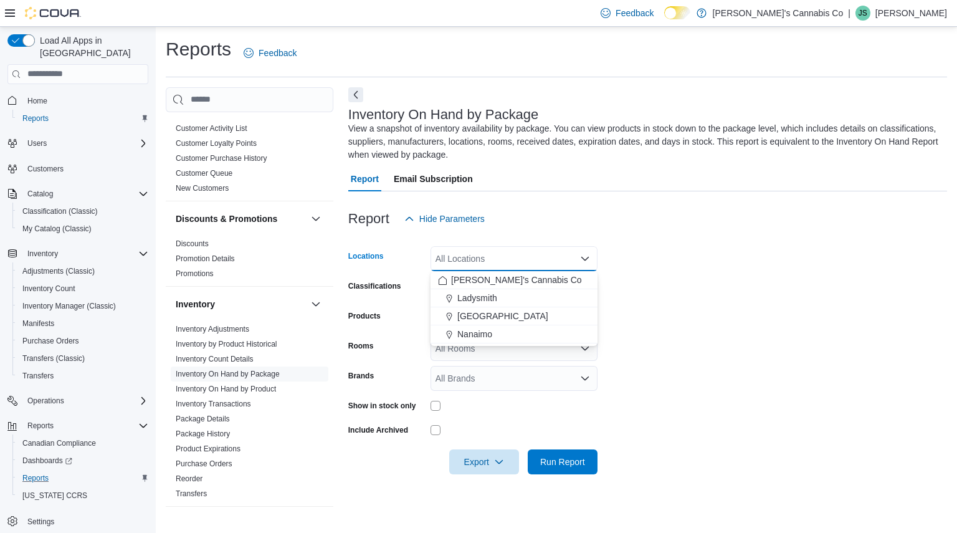
click at [675, 268] on form "Locations All Locations Combo box. Selected. Combo box input. All Locations. Ty…" at bounding box center [647, 352] width 599 height 243
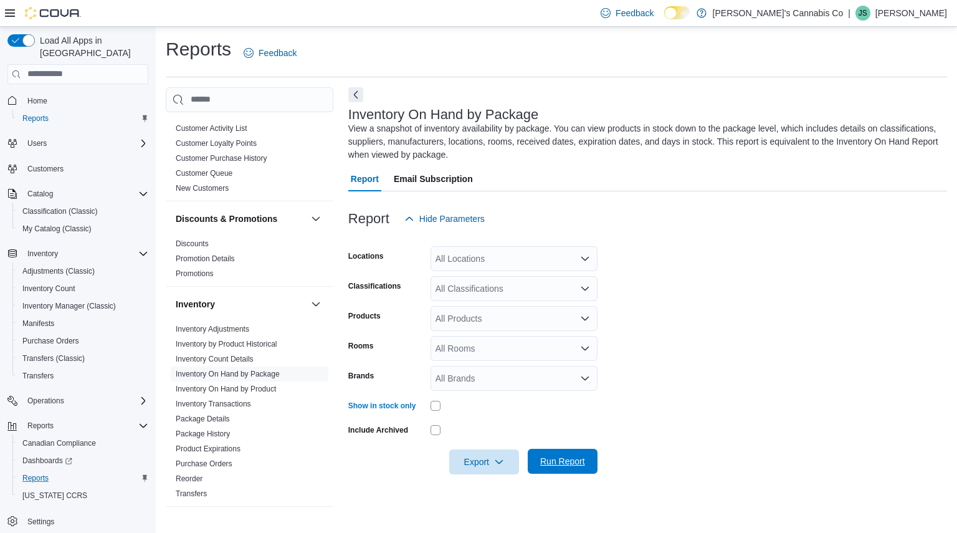
click at [567, 471] on span "Run Report" at bounding box center [562, 460] width 55 height 25
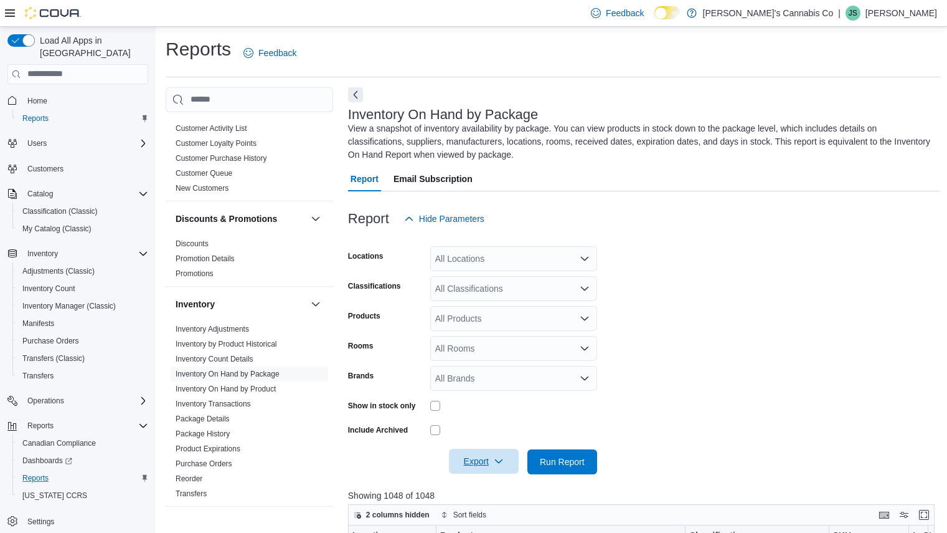
click at [476, 464] on span "Export" at bounding box center [484, 460] width 55 height 25
click at [488, 392] on button "Export to Excel" at bounding box center [485, 386] width 71 height 25
